Goal: Information Seeking & Learning: Learn about a topic

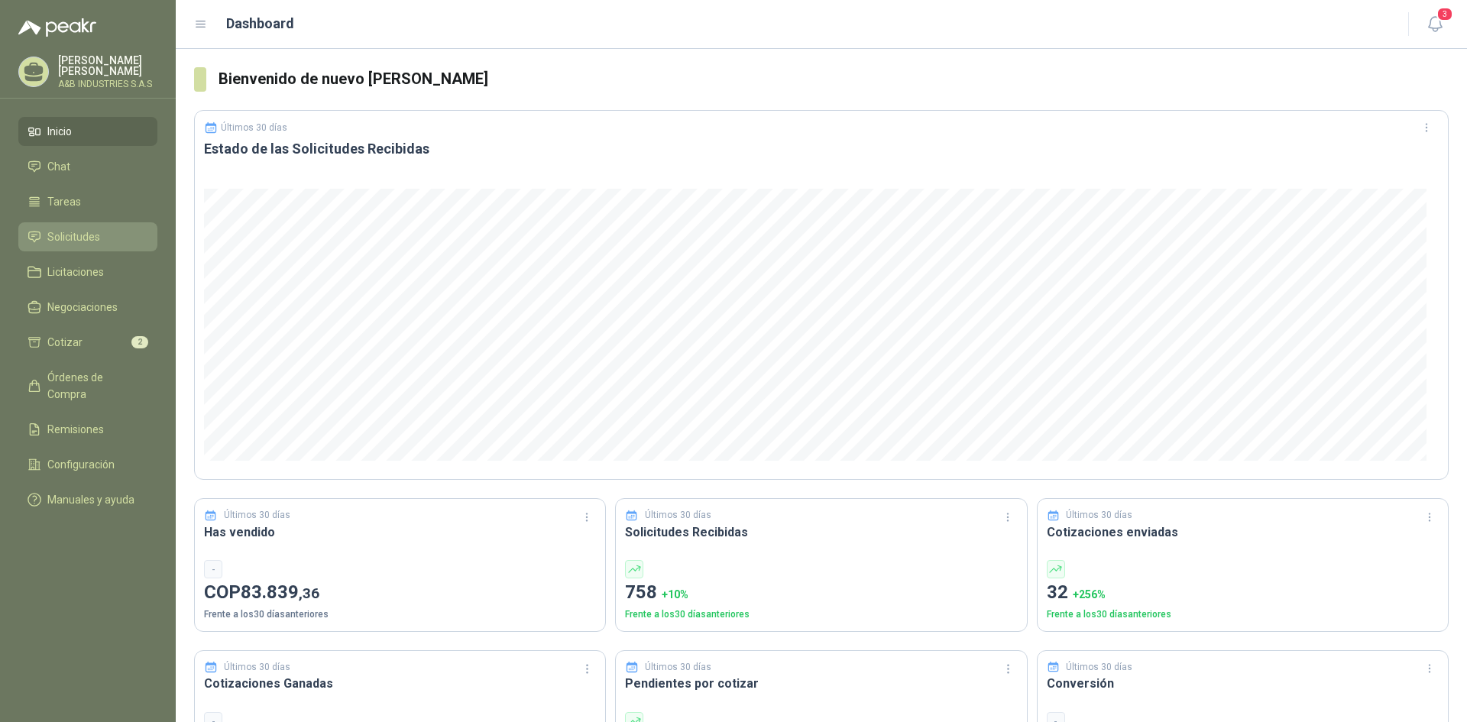
click at [41, 229] on li "Solicitudes" at bounding box center [88, 236] width 121 height 17
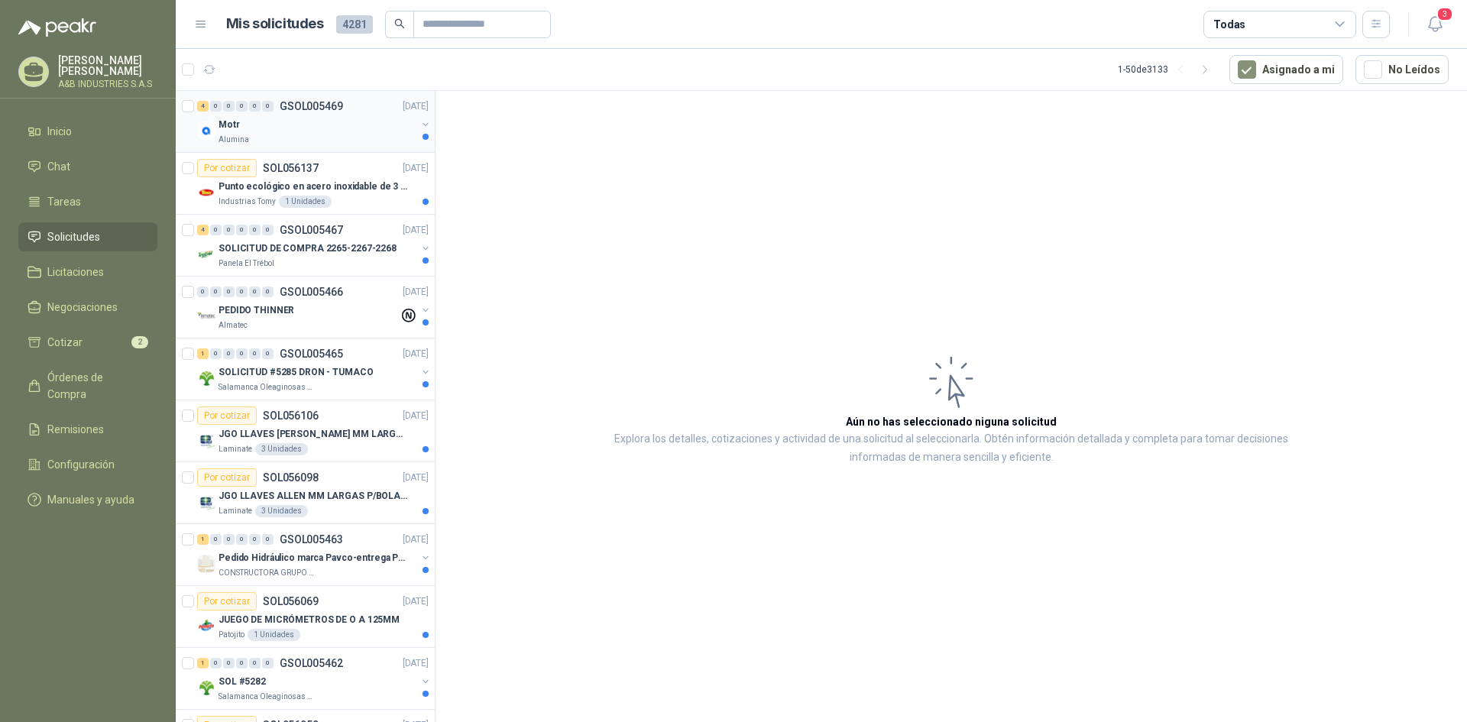
click at [360, 134] on div "Alumina" at bounding box center [318, 140] width 198 height 12
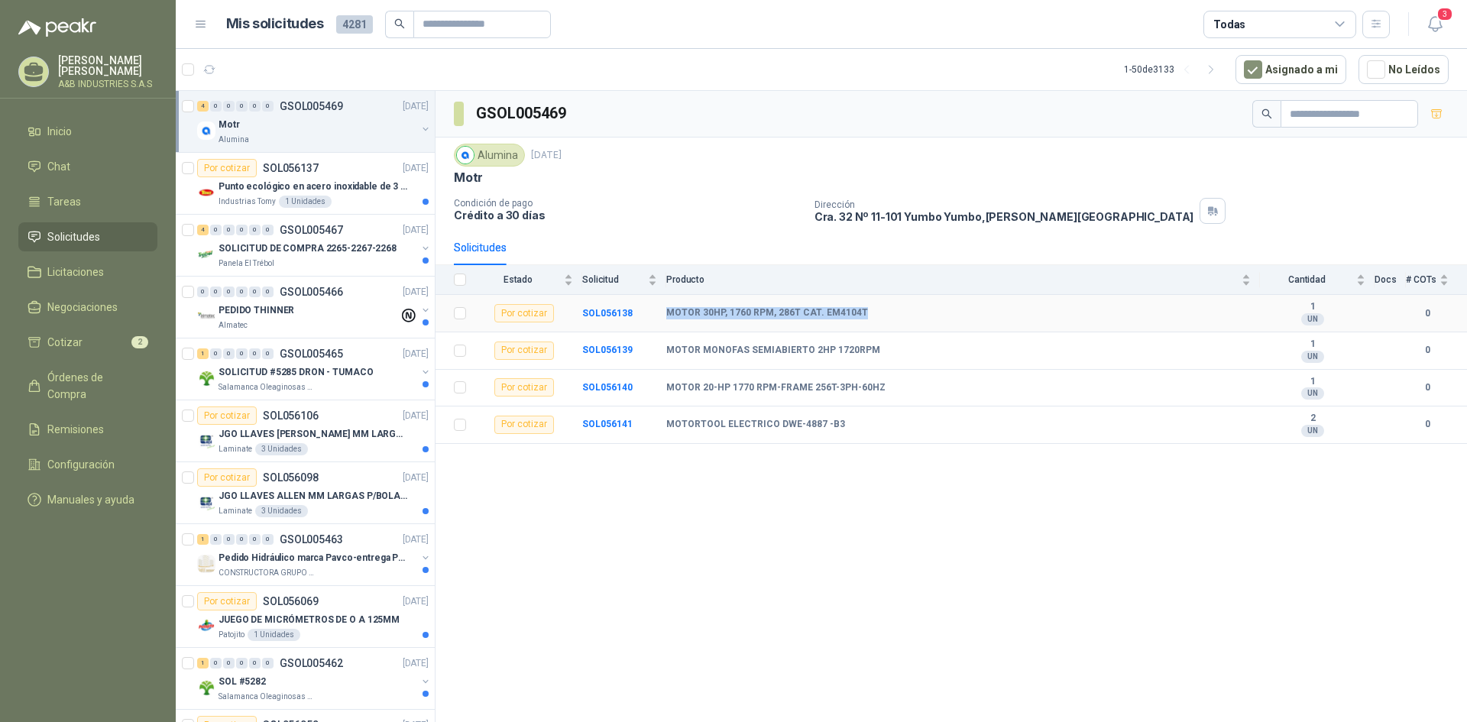
drag, startPoint x: 664, startPoint y: 312, endPoint x: 861, endPoint y: 303, distance: 197.3
click at [861, 303] on tr "Por cotizar SOL056138 MOTOR 30HP, 1760 RPM, 286T CAT. EM4104T 1 UN 0" at bounding box center [952, 313] width 1032 height 37
click at [861, 303] on td "MOTOR 30HP, 1760 RPM, 286T CAT. EM4104T" at bounding box center [963, 313] width 594 height 37
click at [1021, 585] on div "GSOL005469 Alumina [DATE] Motr Condición de pago Crédito a 30 días Dirección Cr…" at bounding box center [952, 409] width 1032 height 636
drag, startPoint x: 665, startPoint y: 313, endPoint x: 854, endPoint y: 308, distance: 189.5
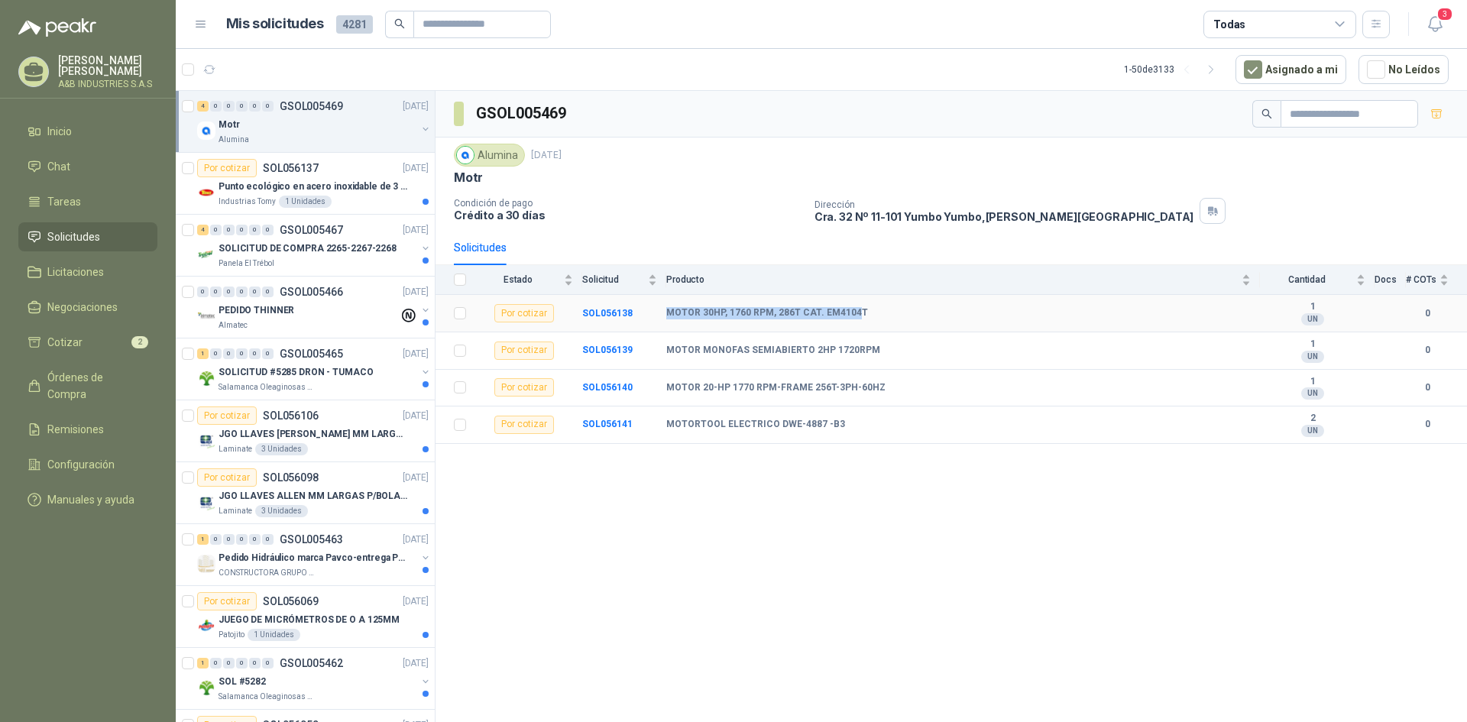
click at [854, 308] on tr "Por cotizar SOL056138 MOTOR 30HP, 1760 RPM, 286T CAT. EM4104T 1 UN 0" at bounding box center [952, 313] width 1032 height 37
click at [866, 313] on div "MOTOR 30HP, 1760 RPM, 286T CAT. EM4104T" at bounding box center [958, 313] width 585 height 12
drag, startPoint x: 866, startPoint y: 313, endPoint x: 660, endPoint y: 308, distance: 205.6
click at [660, 308] on tr "Por cotizar SOL056138 MOTOR 30HP, 1760 RPM, 286T CAT. EM4104T 1 UN 0" at bounding box center [952, 313] width 1032 height 37
copy tr "MOTOR 30HP, 1760 RPM, 286T CAT. EM4104T"
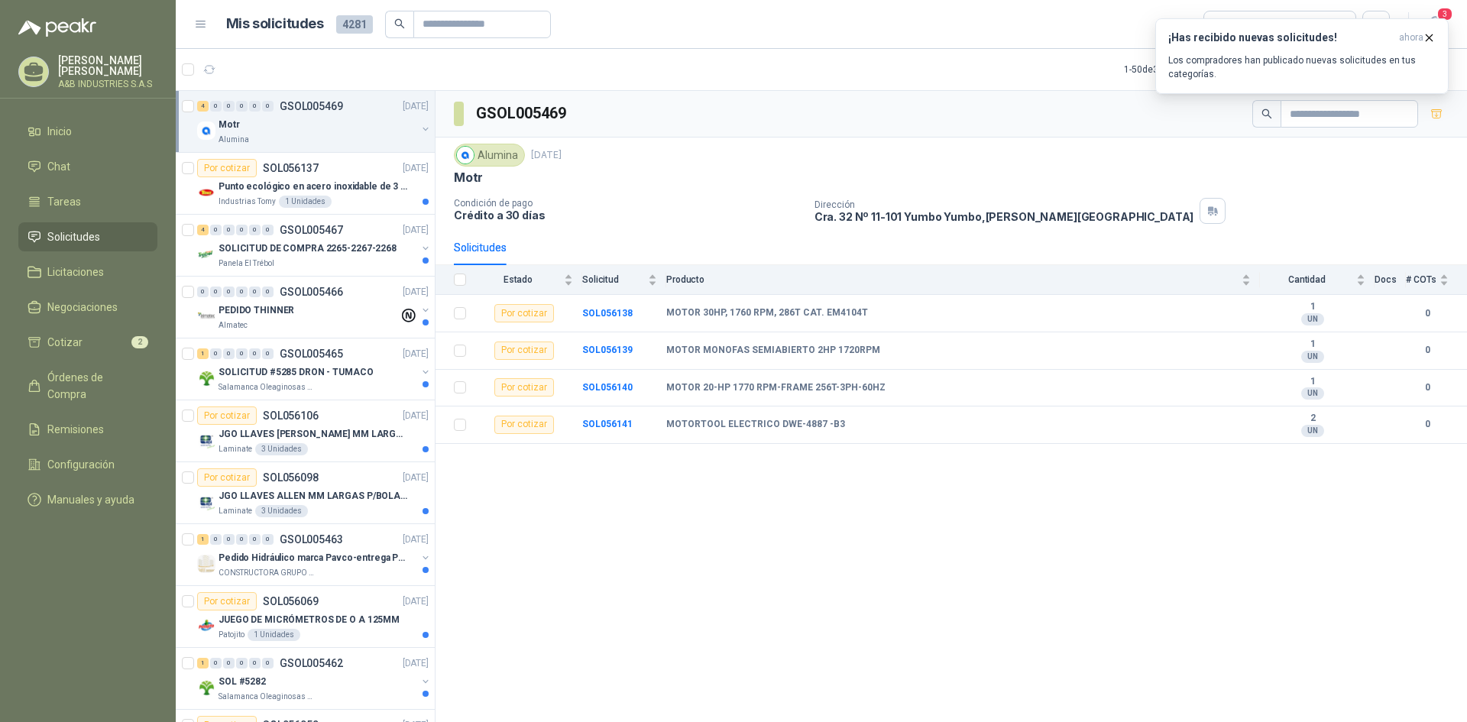
click at [634, 472] on div "GSOL005469 Alumina [DATE] Motr Condición de pago Crédito a 30 días Dirección Cr…" at bounding box center [952, 409] width 1032 height 636
drag, startPoint x: 666, startPoint y: 311, endPoint x: 870, endPoint y: 312, distance: 204.8
click at [870, 312] on tr "Por cotizar SOL056138 MOTOR 30HP, 1760 RPM, 286T CAT. EM4104T 1 UN 0" at bounding box center [952, 313] width 1032 height 37
copy tr "MOTOR 30HP, 1760 RPM, 286T CAT. EM4104T"
click at [949, 521] on div "GSOL005469 Alumina [DATE] Motr Condición de pago Crédito a 30 días Dirección Cr…" at bounding box center [952, 409] width 1032 height 636
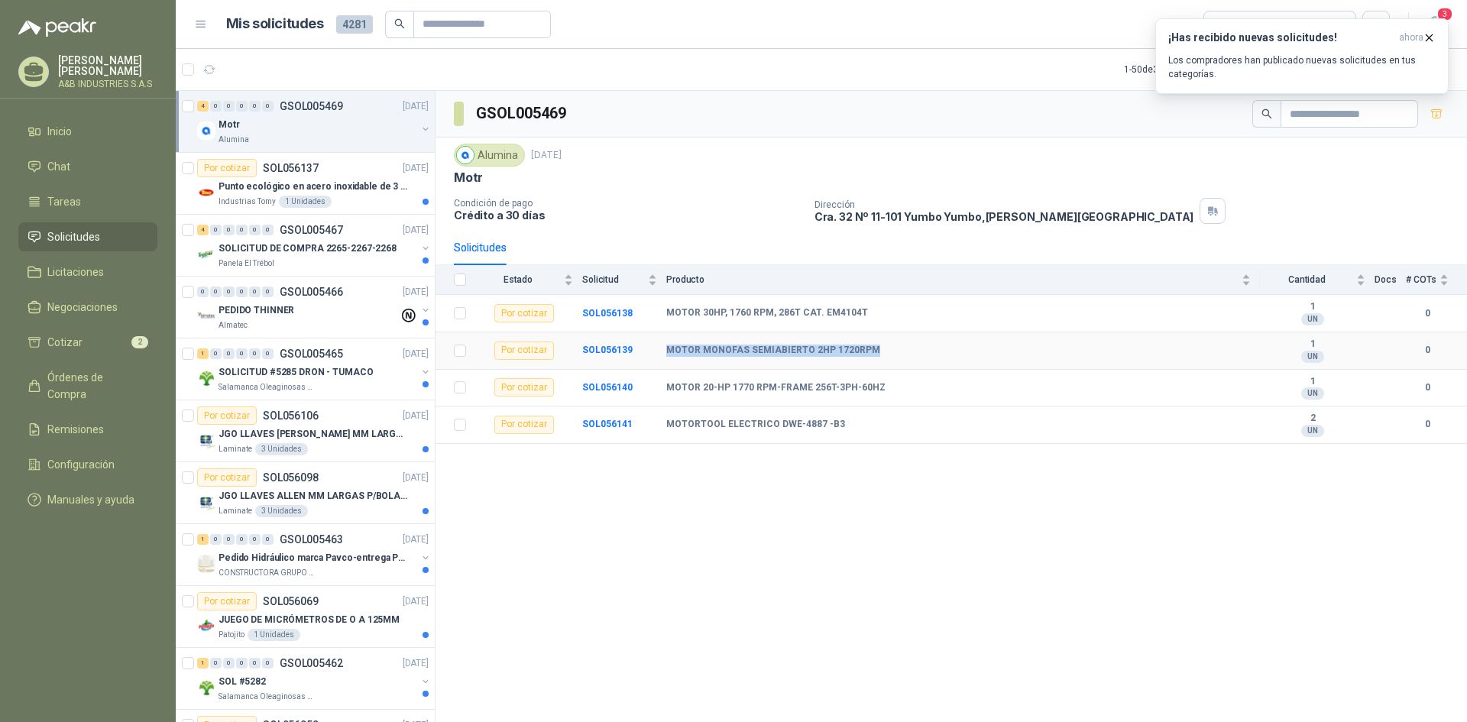
drag, startPoint x: 665, startPoint y: 353, endPoint x: 879, endPoint y: 364, distance: 214.3
click at [879, 364] on tr "Por cotizar SOL056139 MOTOR MONOFAS SEMIABIERTO 2HP 1720RPM 1 UN 0" at bounding box center [952, 350] width 1032 height 37
copy tr "MOTOR MONOFAS SEMIABIERTO 2HP 1720RPM"
click at [652, 415] on td "SOL056141" at bounding box center [624, 424] width 84 height 37
drag, startPoint x: 671, startPoint y: 313, endPoint x: 742, endPoint y: 316, distance: 71.1
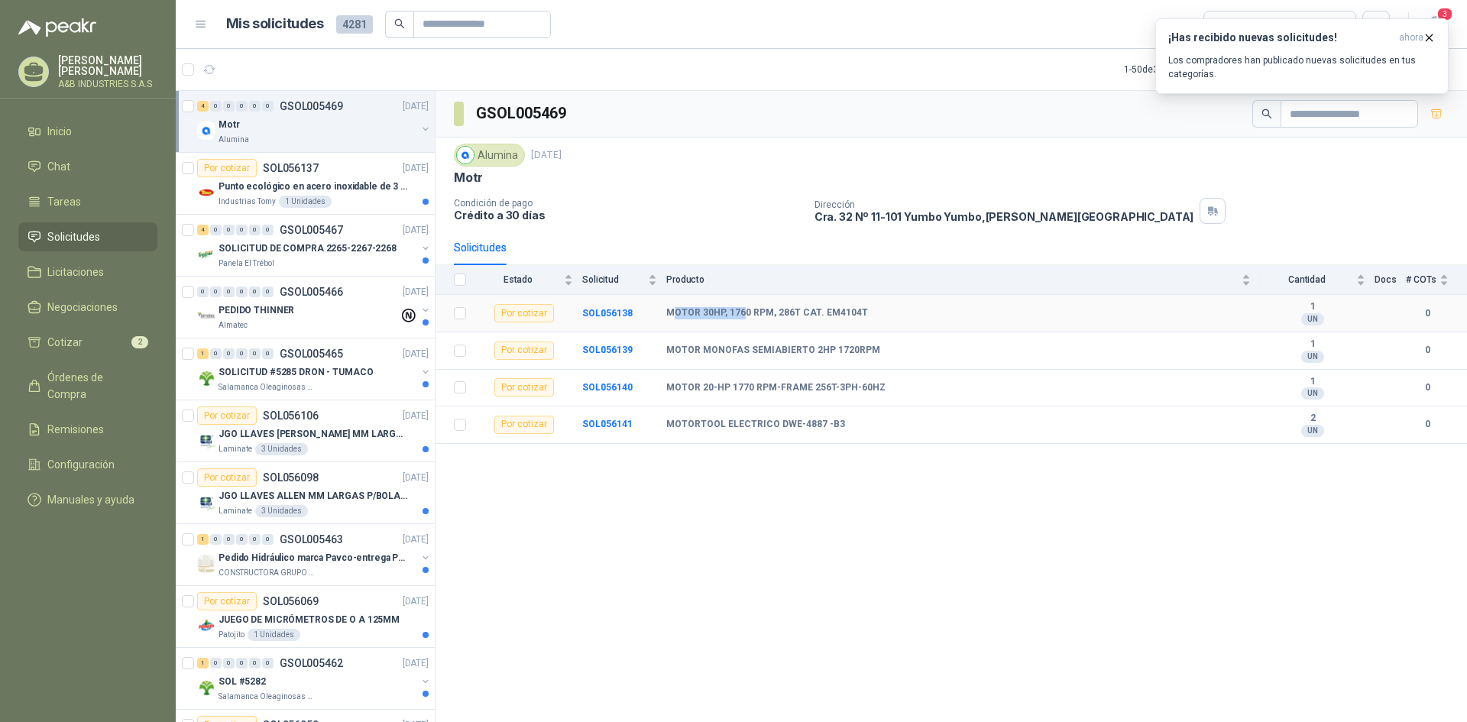
click at [741, 316] on b "MOTOR 30HP, 1760 RPM, 286T CAT. EM4104T" at bounding box center [767, 313] width 202 height 12
click at [755, 484] on div "GSOL005469 Alumina [DATE] Motr Condición de pago Crédito a 30 días Dirección Cr…" at bounding box center [952, 409] width 1032 height 636
drag, startPoint x: 667, startPoint y: 379, endPoint x: 882, endPoint y: 380, distance: 214.7
click at [882, 380] on td "MOTOR 20-HP 1770 RPM-FRAME 256T-3PH-60HZ" at bounding box center [963, 388] width 594 height 37
click at [795, 452] on div "GSOL005469 Alumina [DATE] Motr Condición de pago Crédito a 30 días Dirección Cr…" at bounding box center [952, 409] width 1032 height 636
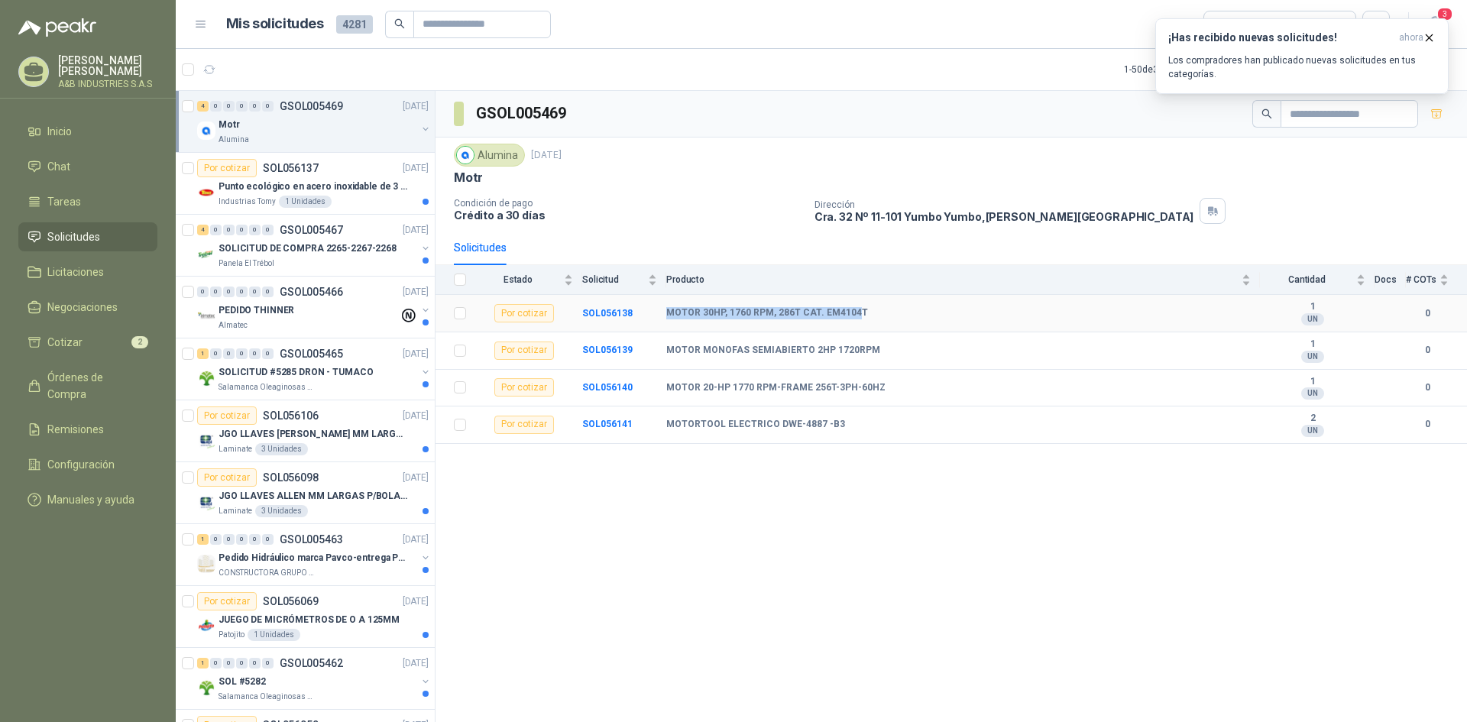
drag, startPoint x: 666, startPoint y: 312, endPoint x: 854, endPoint y: 302, distance: 189.0
click at [854, 302] on tr "Por cotizar SOL056138 MOTOR 30HP, 1760 RPM, 286T CAT. EM4104T 1 UN 0" at bounding box center [952, 313] width 1032 height 37
drag, startPoint x: 836, startPoint y: 310, endPoint x: 900, endPoint y: 300, distance: 64.9
click at [900, 300] on td "MOTOR 30HP, 1760 RPM, 286T CAT. EM4104T" at bounding box center [963, 313] width 594 height 37
drag, startPoint x: 873, startPoint y: 316, endPoint x: 666, endPoint y: 319, distance: 207.1
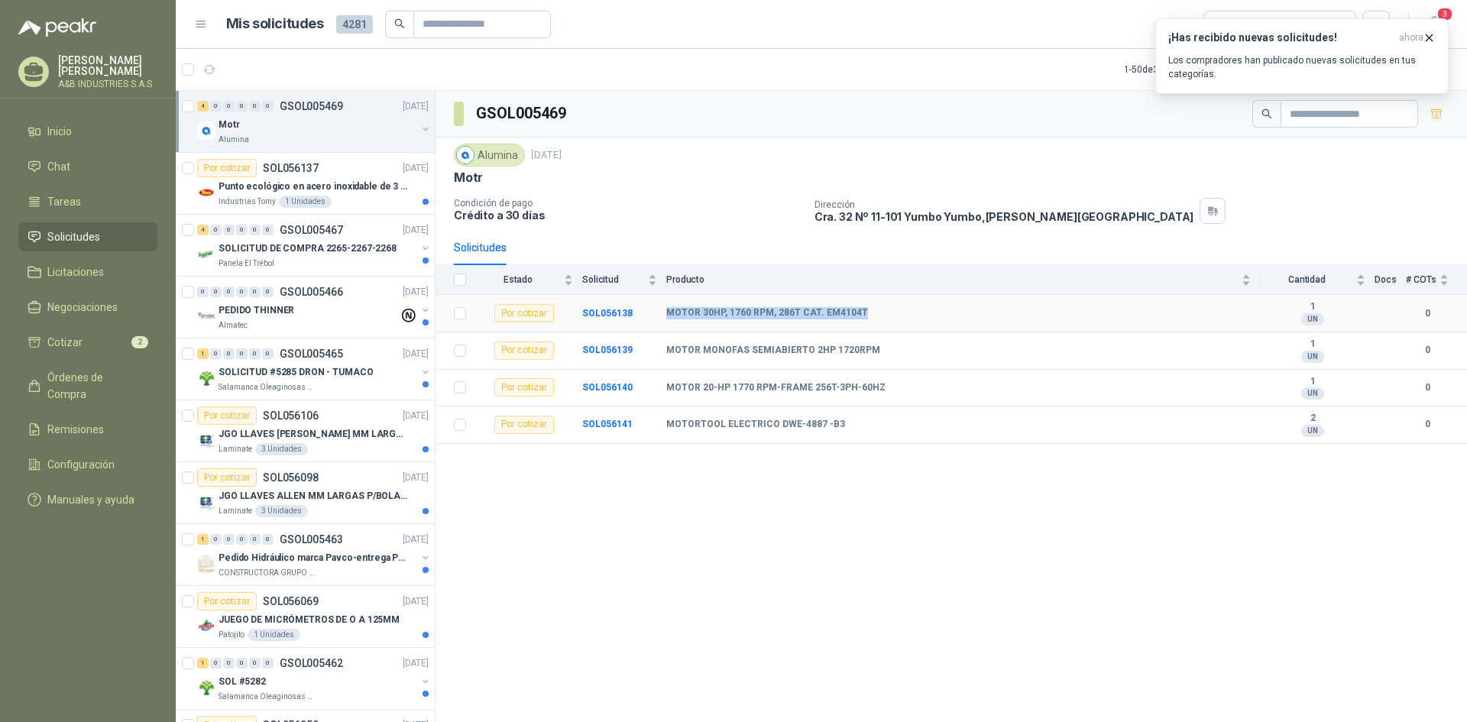
click at [666, 319] on tr "Por cotizar SOL056138 MOTOR 30HP, 1760 RPM, 286T CAT. EM4104T 1 UN 0" at bounding box center [952, 313] width 1032 height 37
copy tr "MOTOR 30HP, 1760 RPM, 286T CAT. EM4104T"
click at [695, 372] on td "MOTOR 20-HP 1770 RPM-FRAME 256T-3PH-60HZ" at bounding box center [963, 388] width 594 height 37
drag, startPoint x: 669, startPoint y: 351, endPoint x: 875, endPoint y: 346, distance: 206.4
click at [873, 346] on div "MOTOR MONOFAS SEMIABIERTO 2HP 1720RPM" at bounding box center [958, 351] width 585 height 12
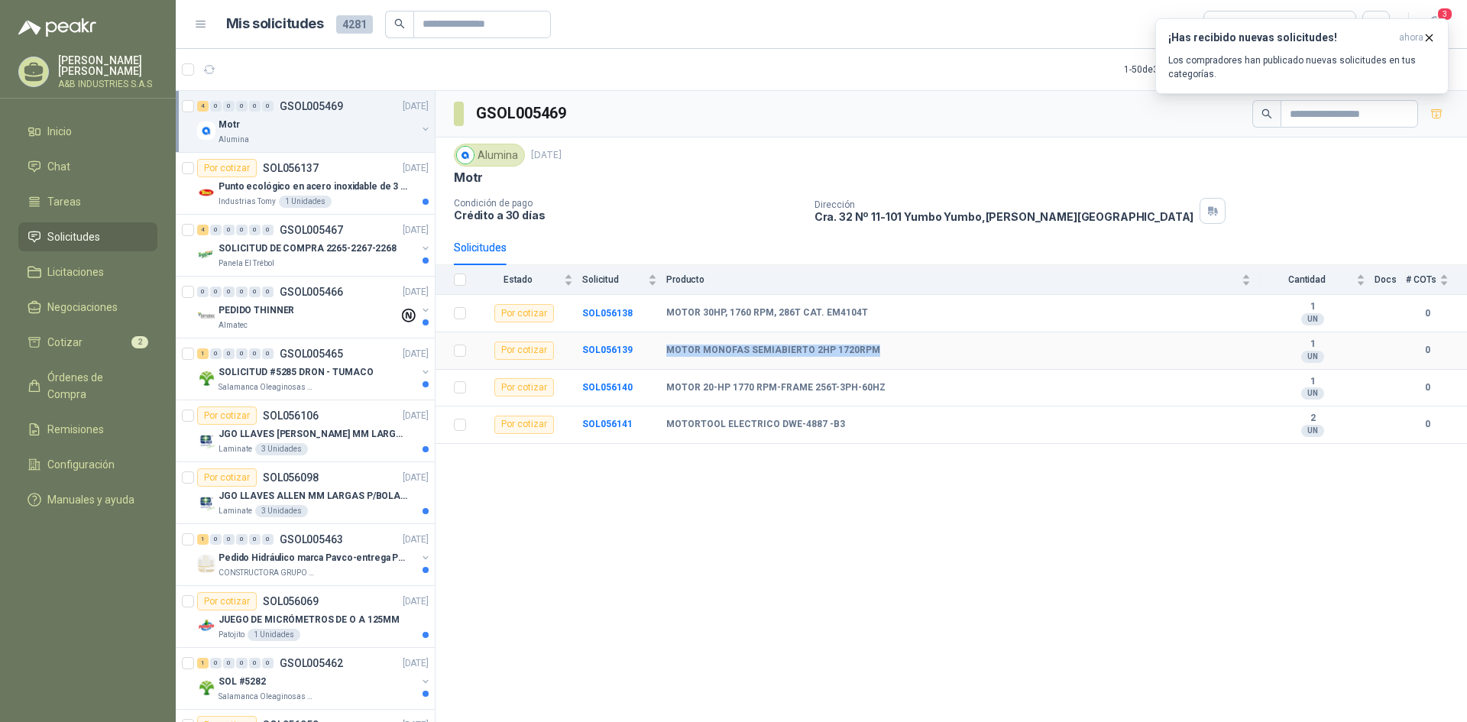
copy b "MOTOR MONOFAS SEMIABIERTO 2HP 1720RPM"
click at [300, 257] on div "SOLICITUD DE COMPRA 2265-2267-2268" at bounding box center [318, 248] width 198 height 18
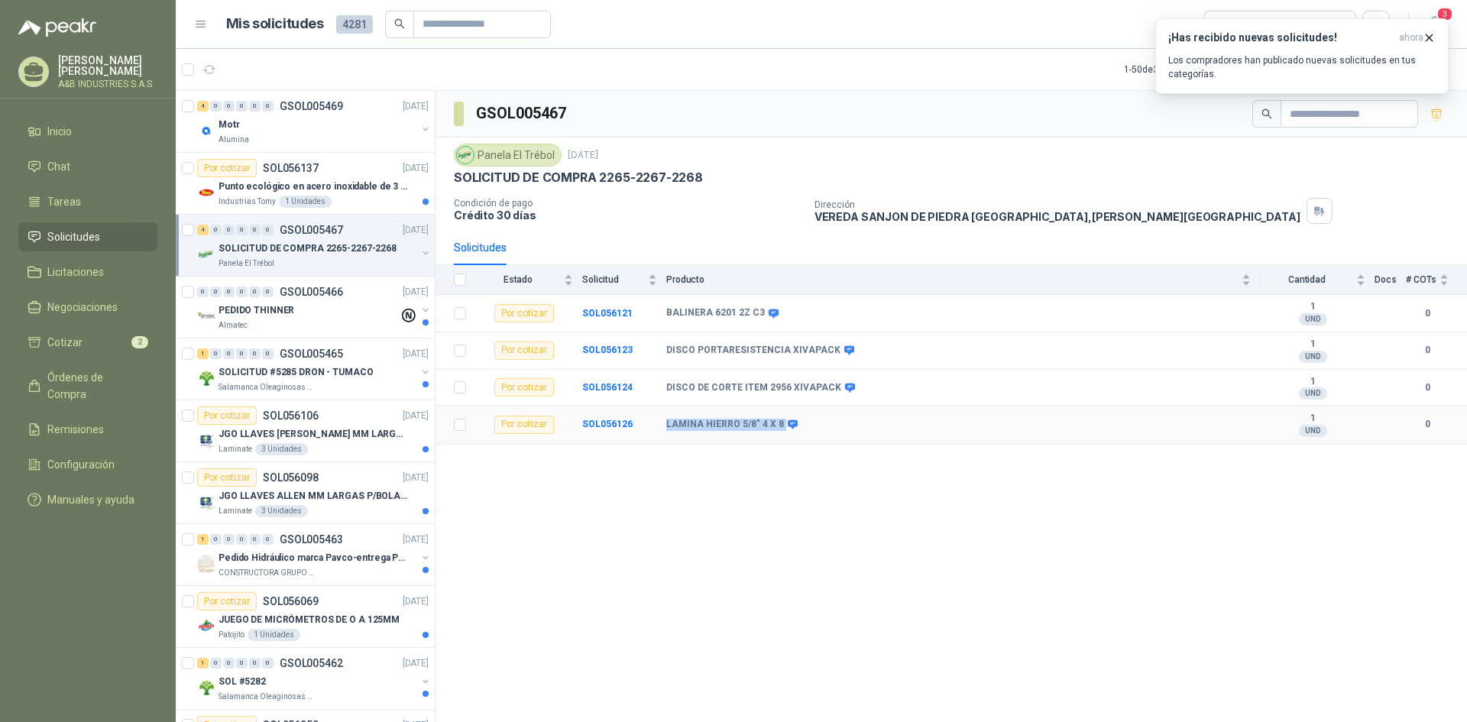
drag, startPoint x: 662, startPoint y: 422, endPoint x: 779, endPoint y: 424, distance: 116.9
click at [779, 424] on tr "Por cotizar SOL056126 LAMINA HIERRO 5/8" 4 X 8 1 UND  0" at bounding box center [952, 424] width 1032 height 37
copy tr "LAMINA HIERRO 5/8" 4 X 8"
drag, startPoint x: 665, startPoint y: 314, endPoint x: 760, endPoint y: 309, distance: 95.7
click at [760, 309] on tr "Por cotizar SOL056121 BALINERA 6201 2Z C3 1 UND  0" at bounding box center [952, 313] width 1032 height 37
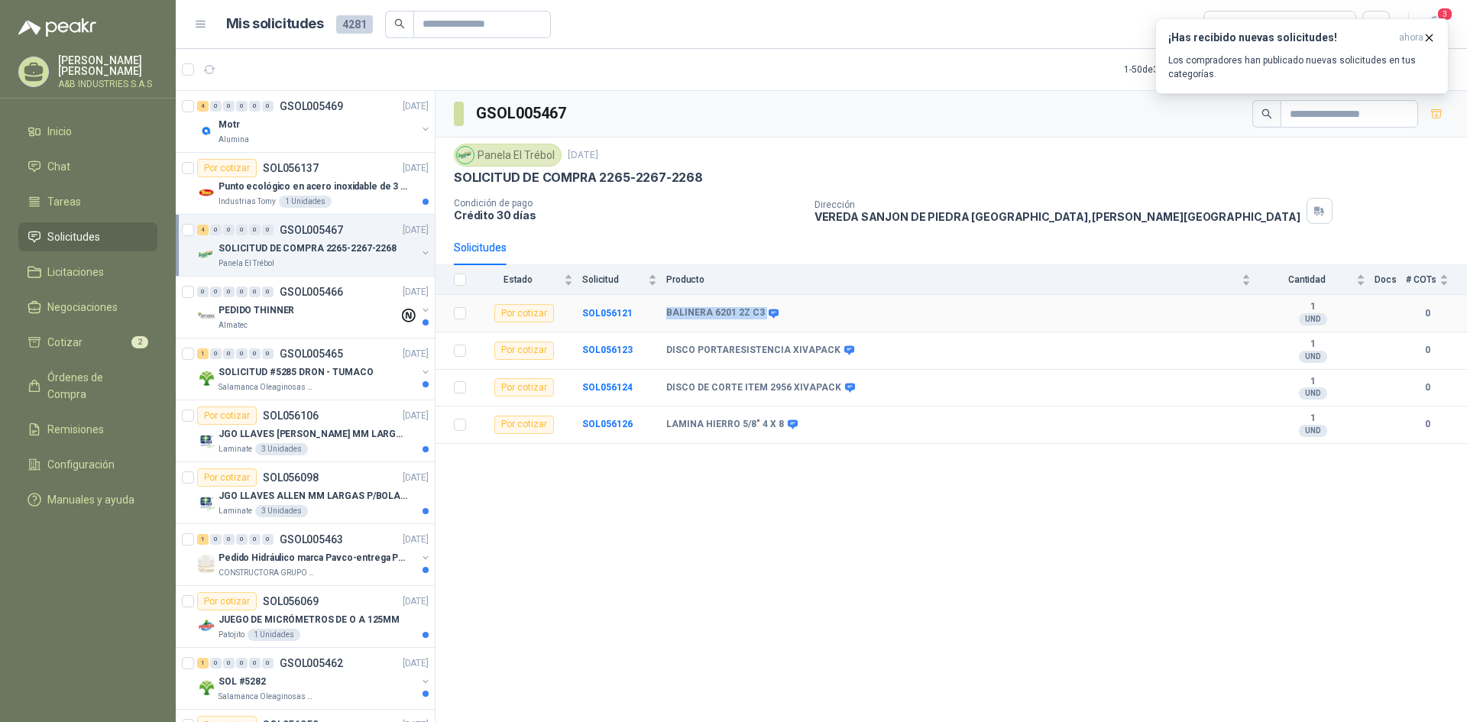
click at [769, 314] on icon at bounding box center [774, 313] width 10 height 9
click at [769, 315] on icon at bounding box center [774, 313] width 10 height 9
click at [765, 316] on span at bounding box center [770, 313] width 11 height 11
drag, startPoint x: 662, startPoint y: 311, endPoint x: 760, endPoint y: 311, distance: 98.6
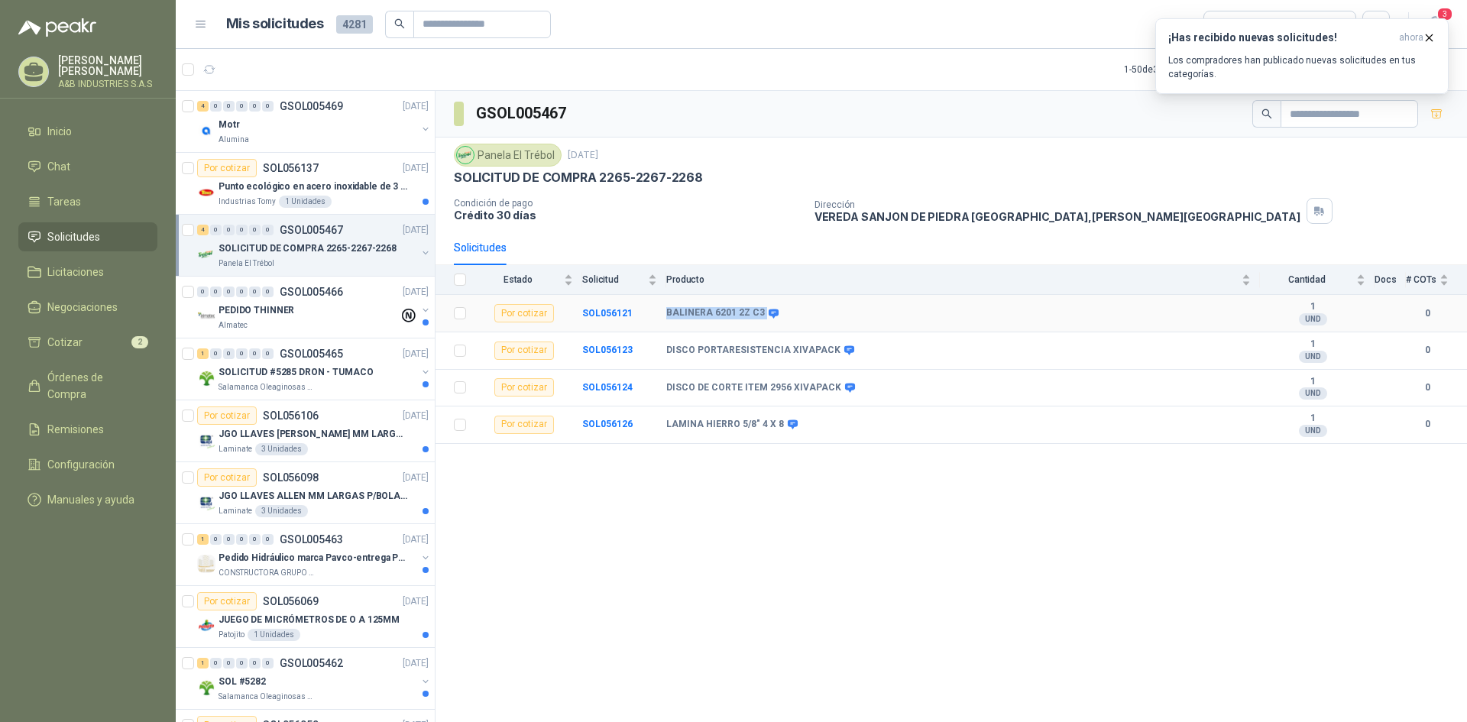
click at [760, 311] on tr "Por cotizar SOL056121 BALINERA 6201 2Z C3 1 UND  0" at bounding box center [952, 313] width 1032 height 37
copy tr "BALINERA 6201 2Z C3"
click at [342, 368] on p "SOLICITUD #5285 DRON - TUMACO" at bounding box center [296, 372] width 155 height 15
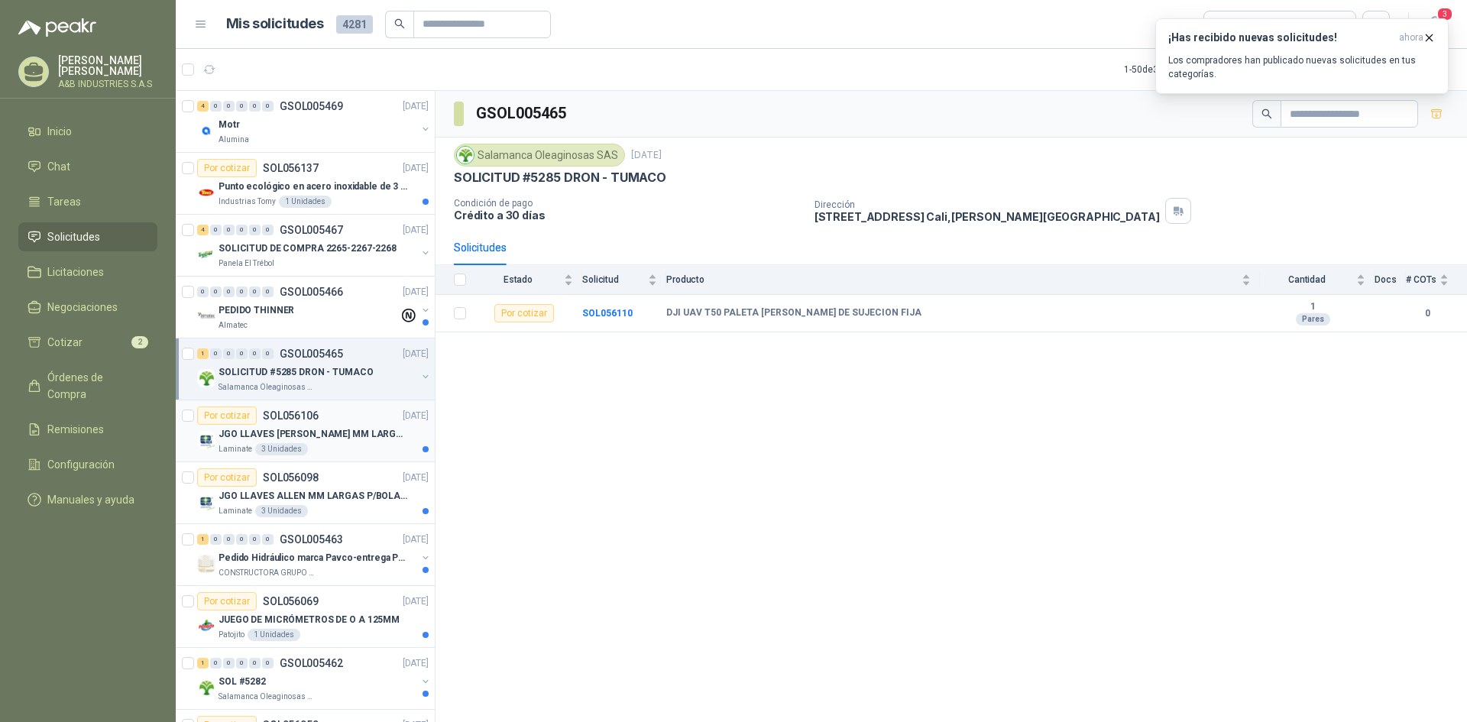
click at [313, 442] on div "JGO LLAVES [PERSON_NAME] MM LARGAS 4972M [PERSON_NAME]" at bounding box center [324, 434] width 210 height 18
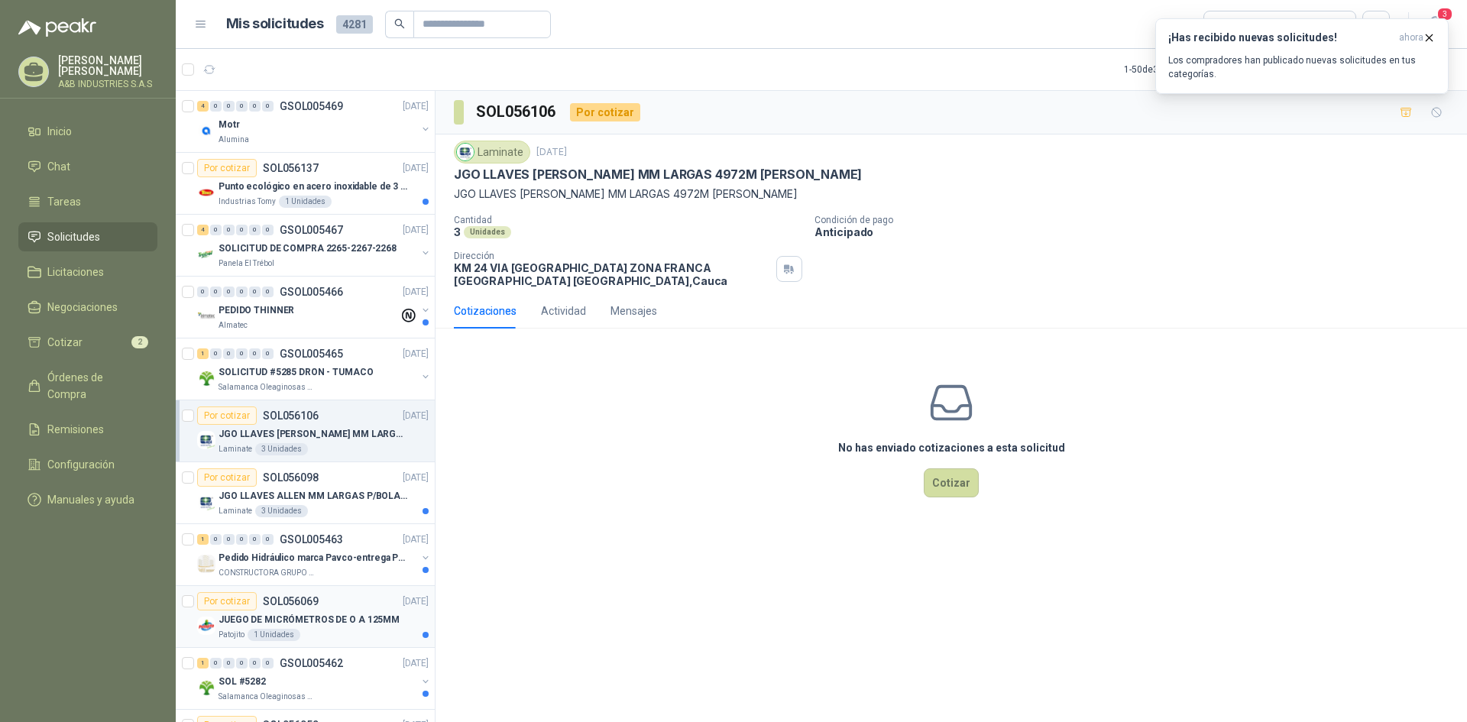
click at [329, 633] on div "Patojito 1 Unidades" at bounding box center [324, 635] width 210 height 12
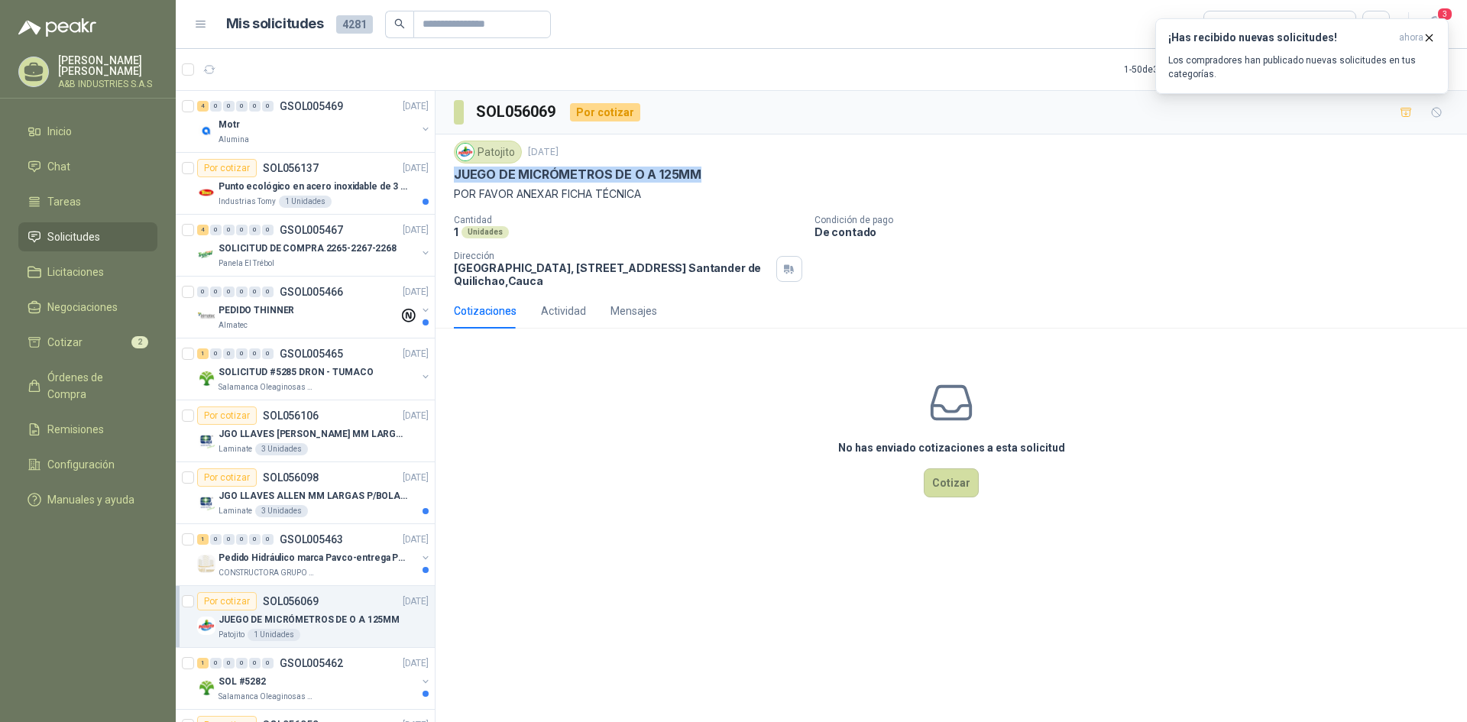
drag, startPoint x: 452, startPoint y: 173, endPoint x: 703, endPoint y: 176, distance: 250.6
click at [703, 176] on div "Patojito [DATE] JUEGO DE MICRÓMETROS DE O A 125MM POR FAVOR ANEXAR FICHA TÉCNIC…" at bounding box center [952, 213] width 1032 height 159
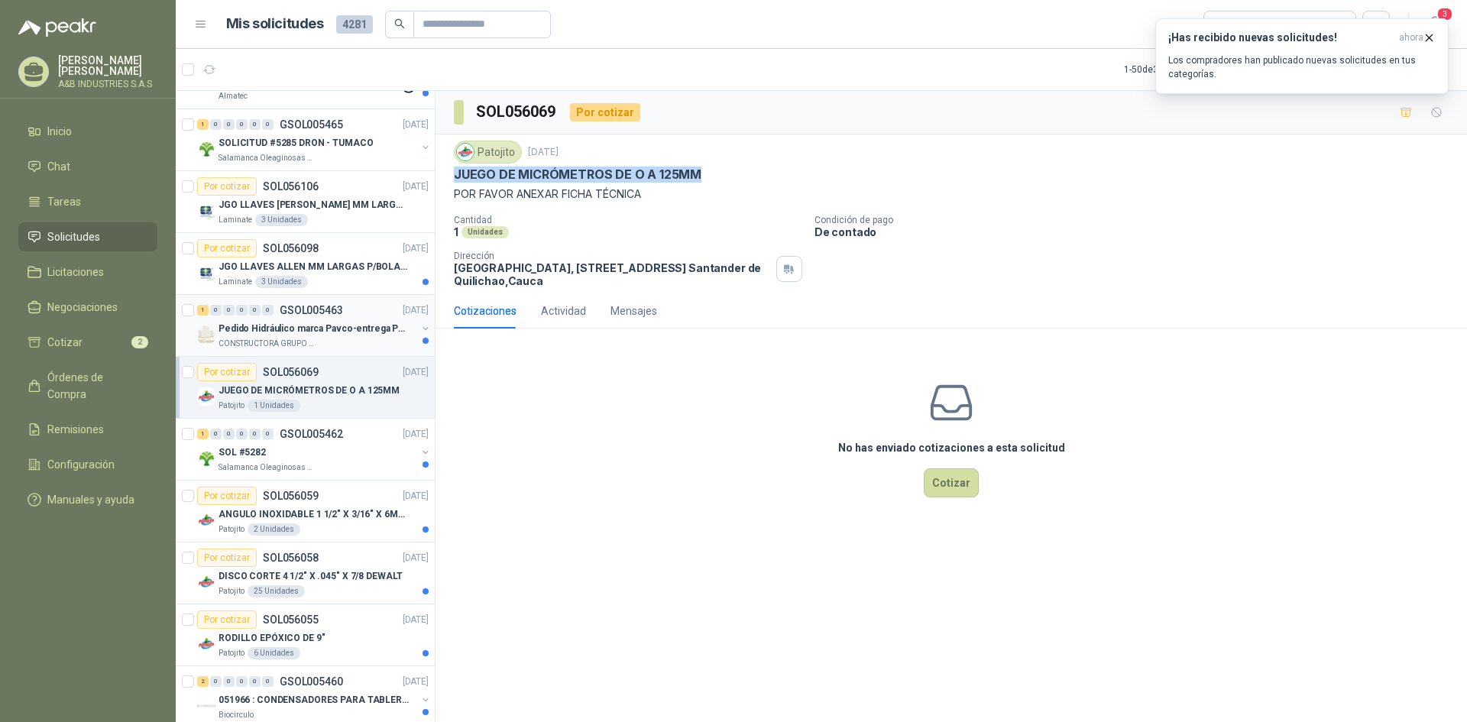
scroll to position [458, 0]
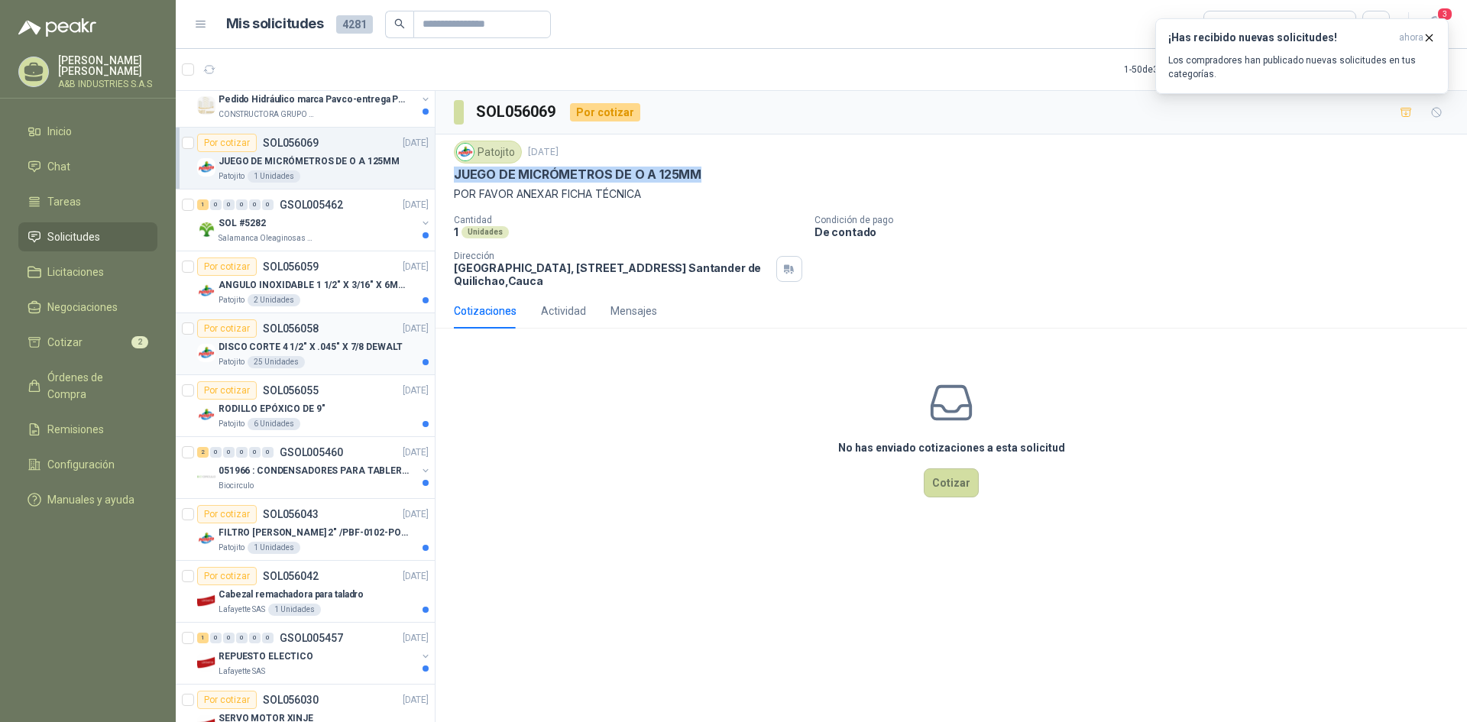
click at [312, 335] on div "Por cotizar SOL056058" at bounding box center [257, 328] width 121 height 18
